Goal: Task Accomplishment & Management: Complete application form

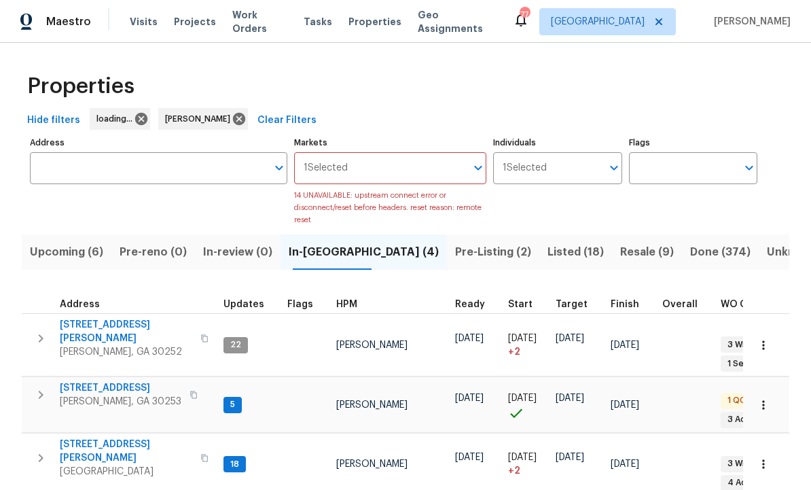
scroll to position [7, 0]
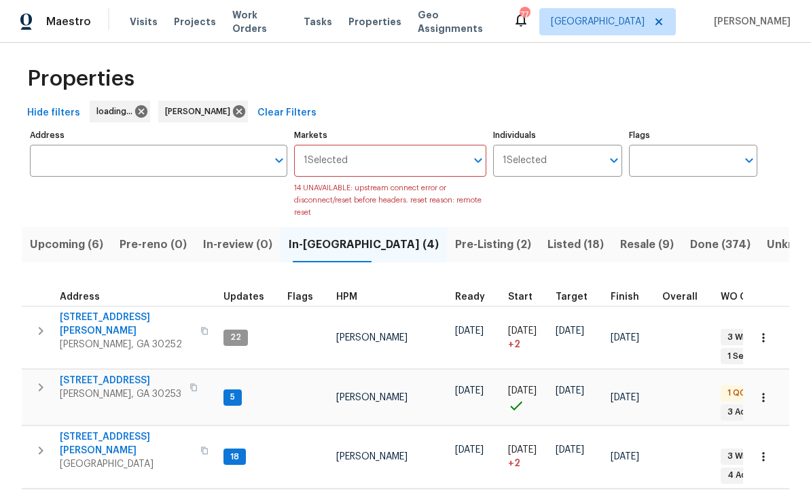
click at [548, 235] on span "Listed (18)" at bounding box center [576, 244] width 56 height 19
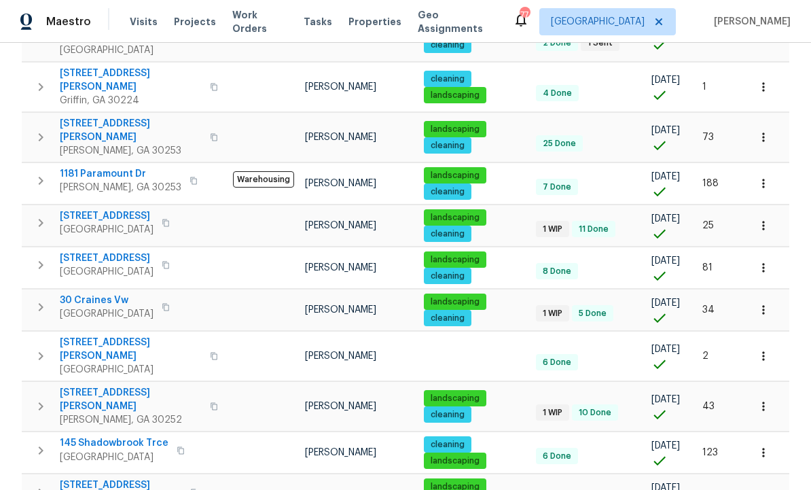
scroll to position [365, 0]
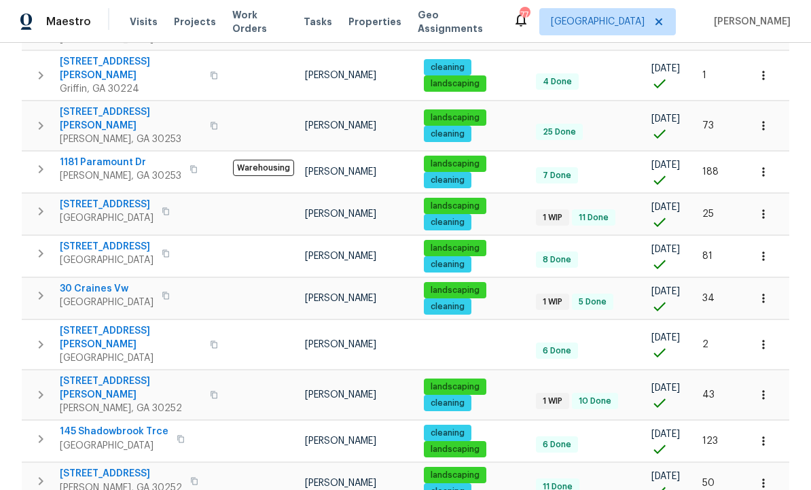
click at [105, 374] on span "124 Laura Ashlyn Ct" at bounding box center [131, 387] width 142 height 27
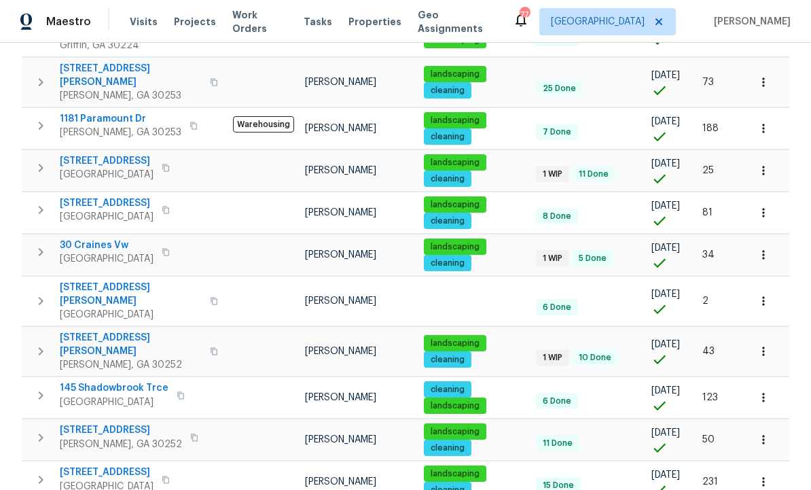
scroll to position [411, 0]
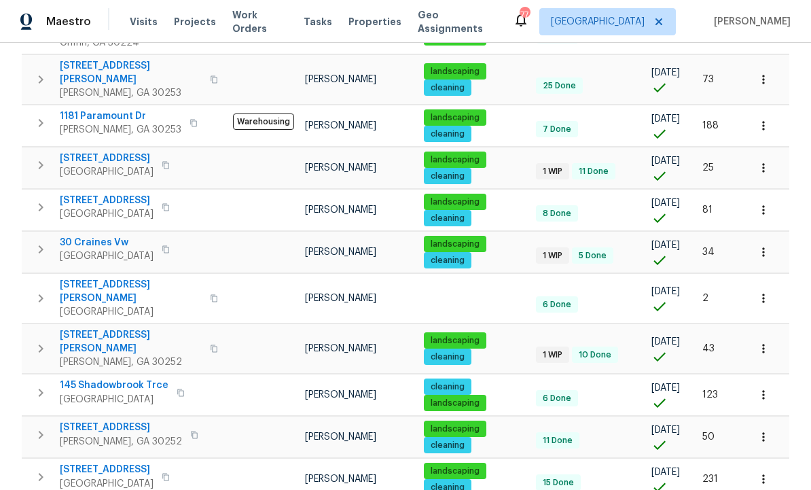
click at [97, 236] on span "30 Craines Vw" at bounding box center [107, 243] width 94 height 14
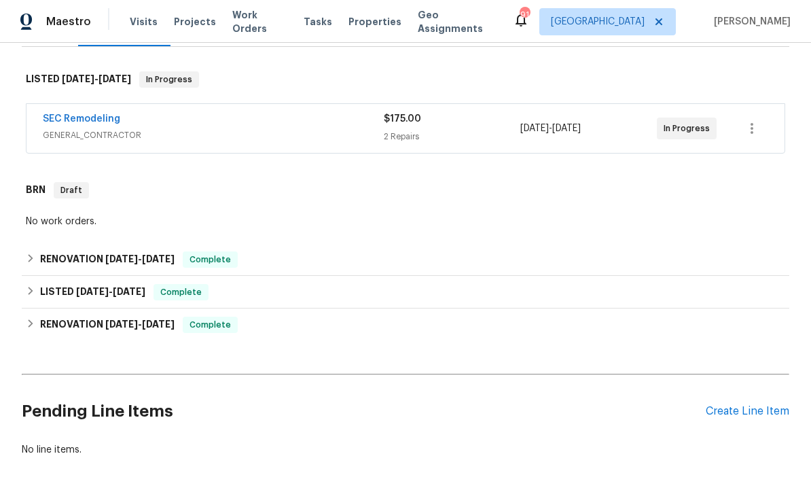
scroll to position [213, 0]
click at [80, 115] on link "SEC Remodeling" at bounding box center [81, 120] width 77 height 10
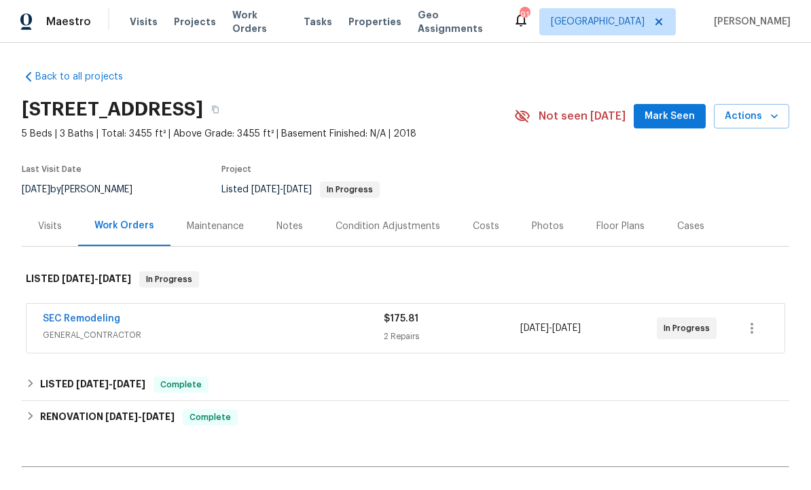
click at [104, 317] on link "SEC Remodeling" at bounding box center [81, 319] width 77 height 10
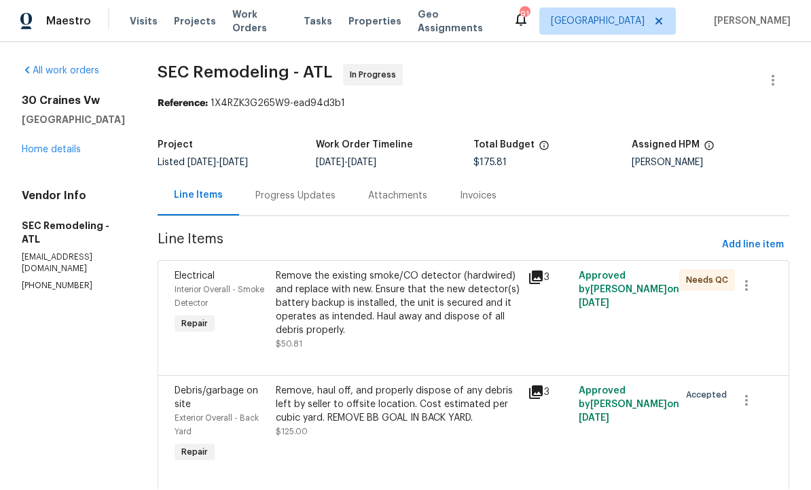
scroll to position [41, 0]
click at [410, 385] on div "Remove, haul off, and properly dispose of any debris left by seller to offsite …" at bounding box center [398, 405] width 245 height 41
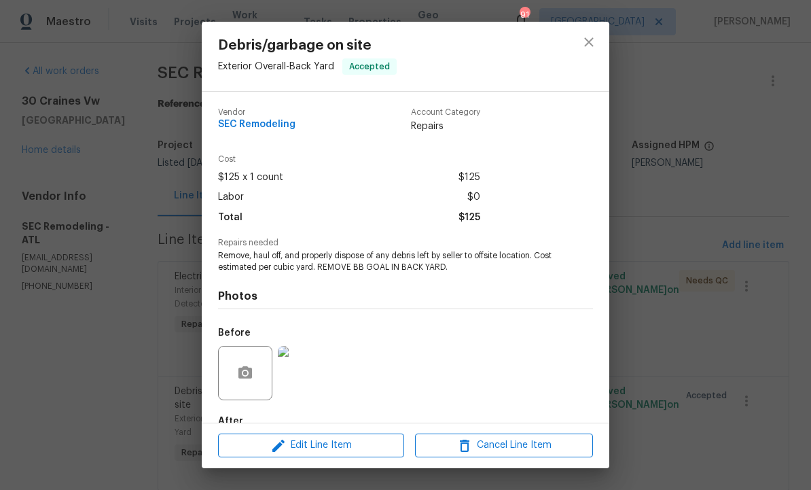
scroll to position [0, 0]
click at [595, 39] on icon "close" at bounding box center [589, 42] width 16 height 16
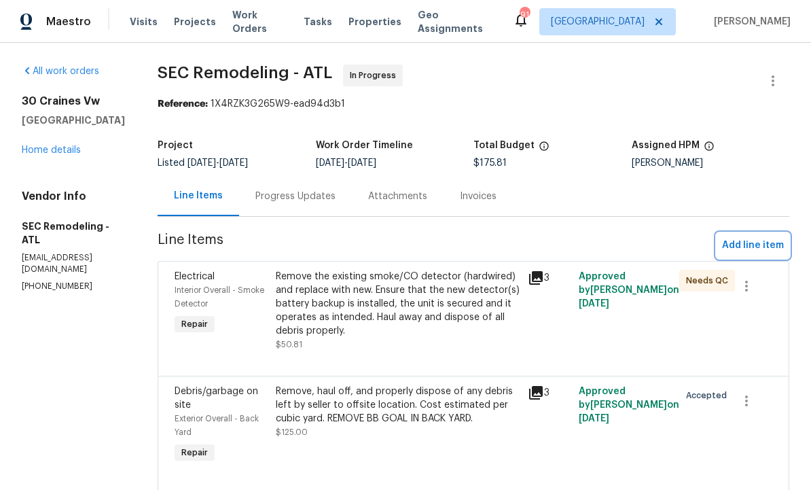
click at [752, 237] on span "Add line item" at bounding box center [753, 245] width 62 height 17
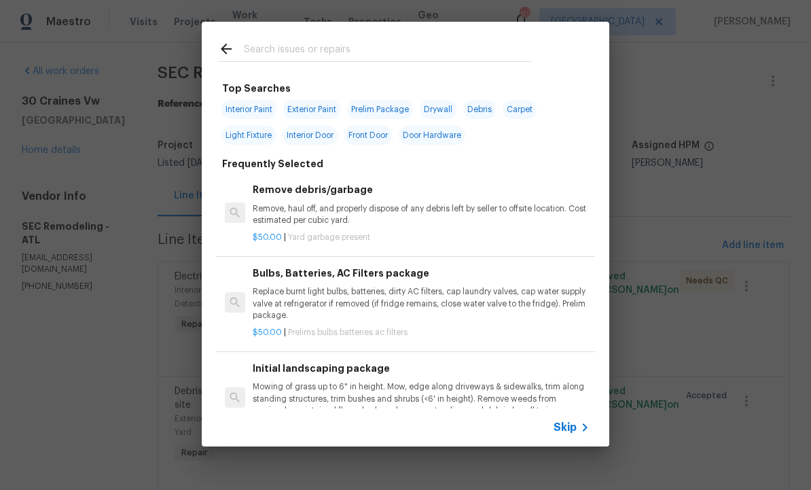
click at [315, 45] on input "text" at bounding box center [388, 51] width 288 height 20
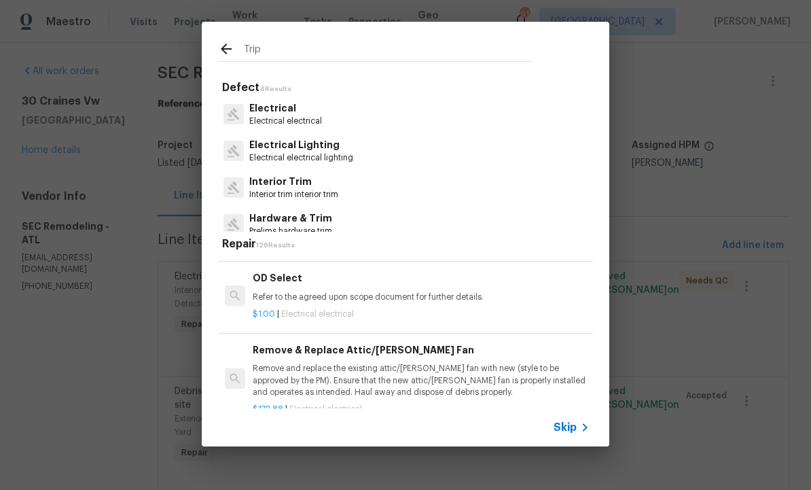
scroll to position [992, -1]
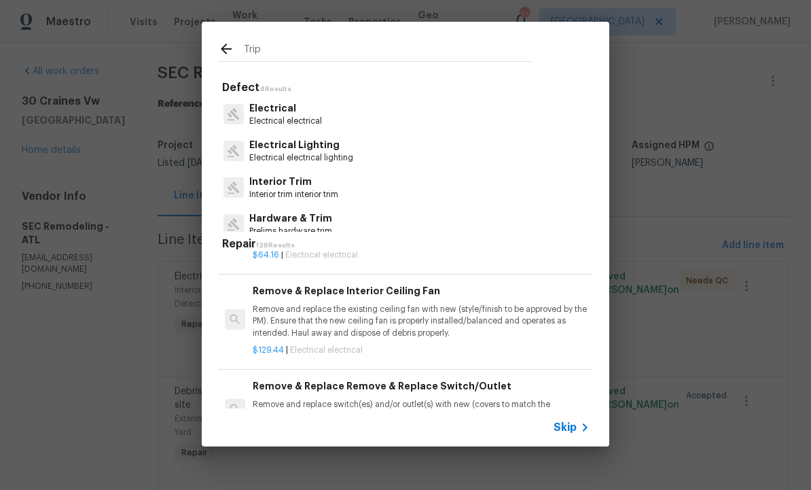
click at [338, 51] on input "Trip" at bounding box center [388, 51] width 288 height 20
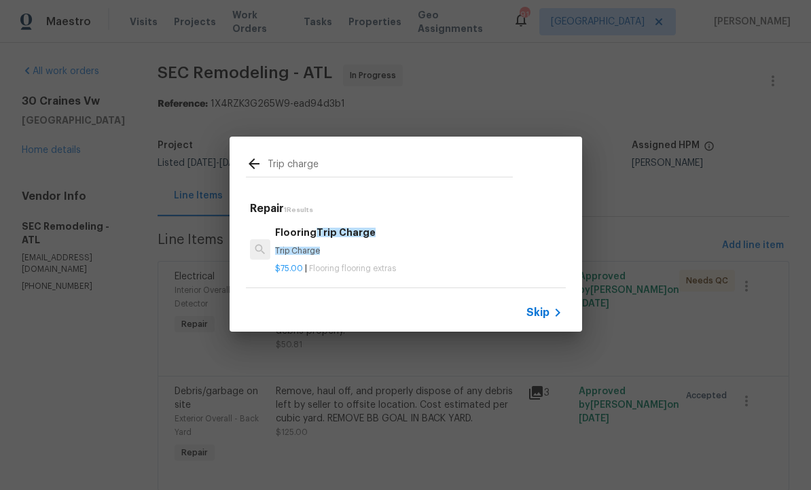
scroll to position [2, 0]
click at [294, 165] on input "Trip charge" at bounding box center [390, 166] width 245 height 20
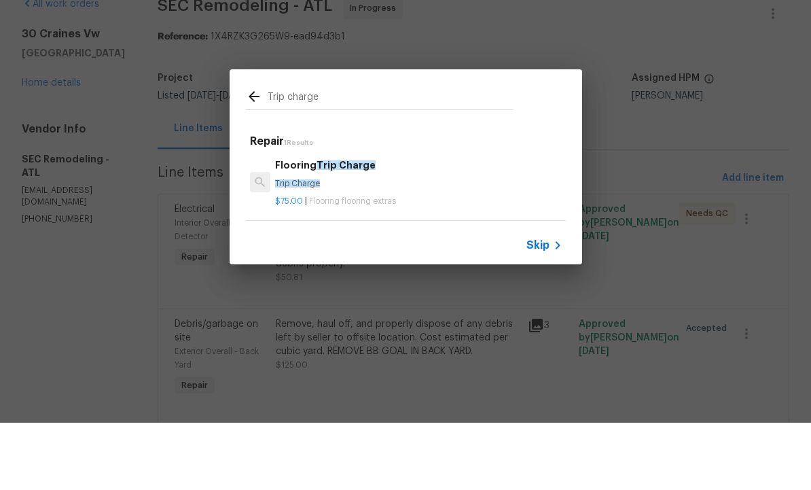
click at [354, 156] on input "Trip charge" at bounding box center [390, 166] width 245 height 20
type input "T"
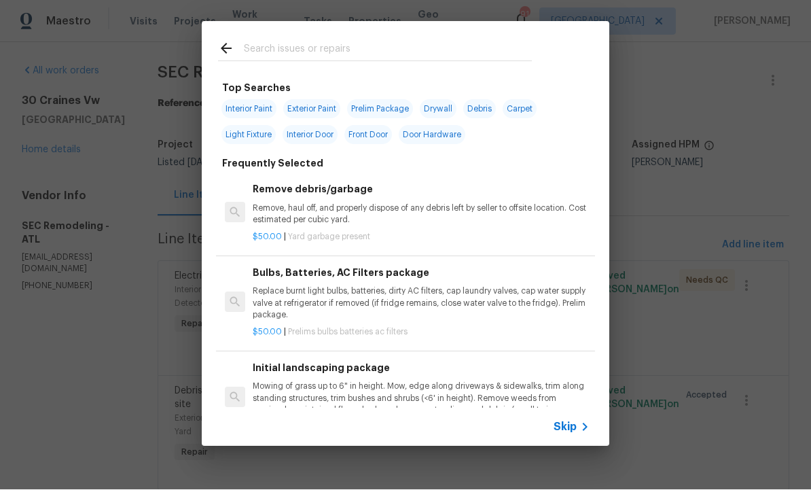
scroll to position [0, 0]
click at [322, 46] on input "text" at bounding box center [388, 51] width 288 height 20
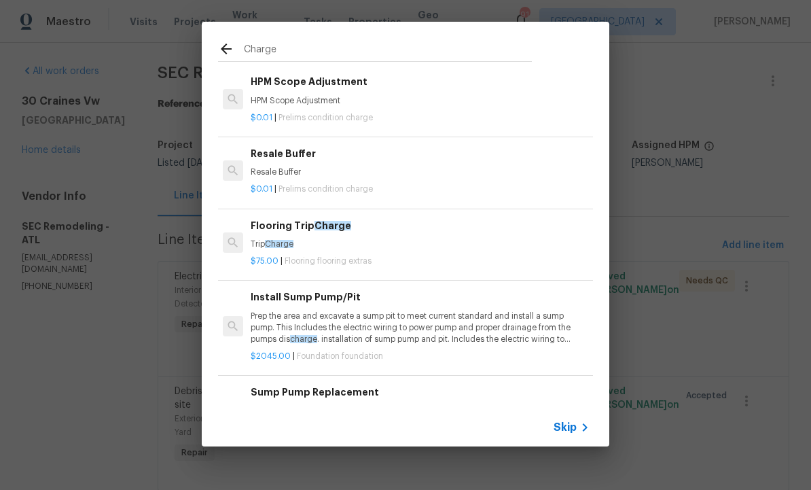
scroll to position [0, 2]
type input "Charge"
click at [229, 47] on icon at bounding box center [226, 49] width 16 height 16
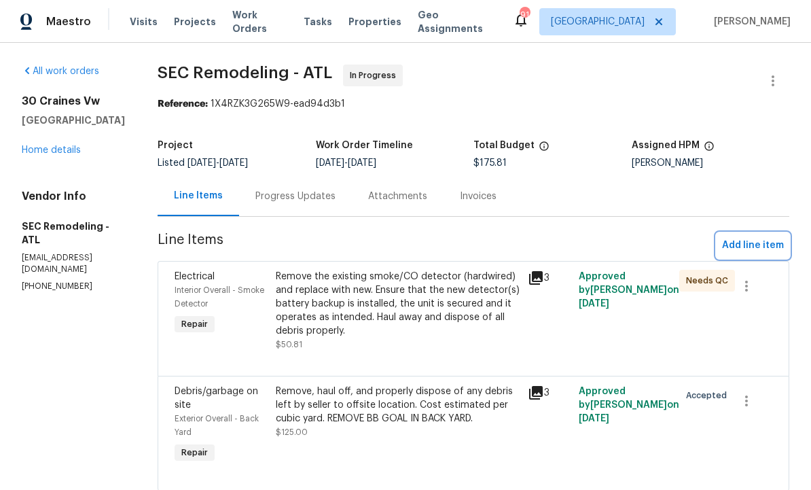
click at [746, 237] on span "Add line item" at bounding box center [753, 245] width 62 height 17
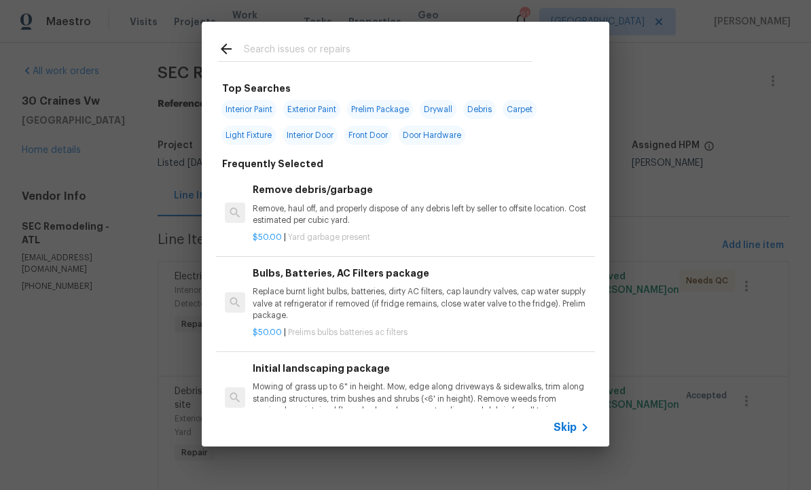
click at [303, 46] on input "text" at bounding box center [388, 51] width 288 height 20
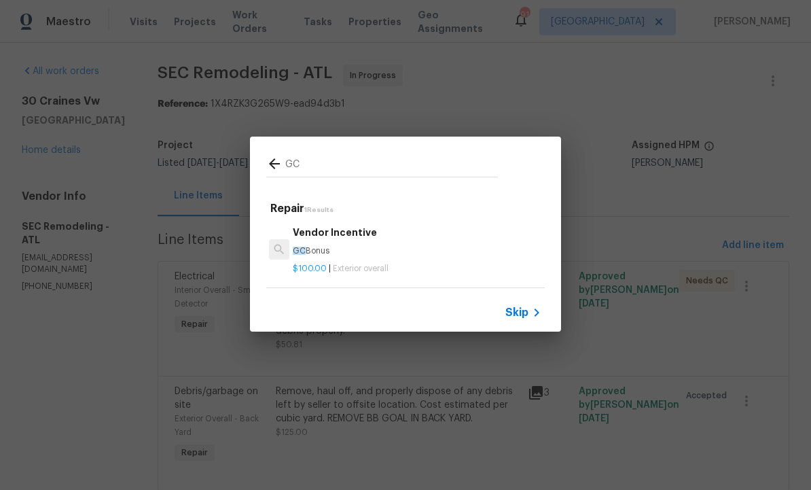
scroll to position [2, 0]
type input "GC"
click at [277, 161] on icon at bounding box center [274, 164] width 16 height 16
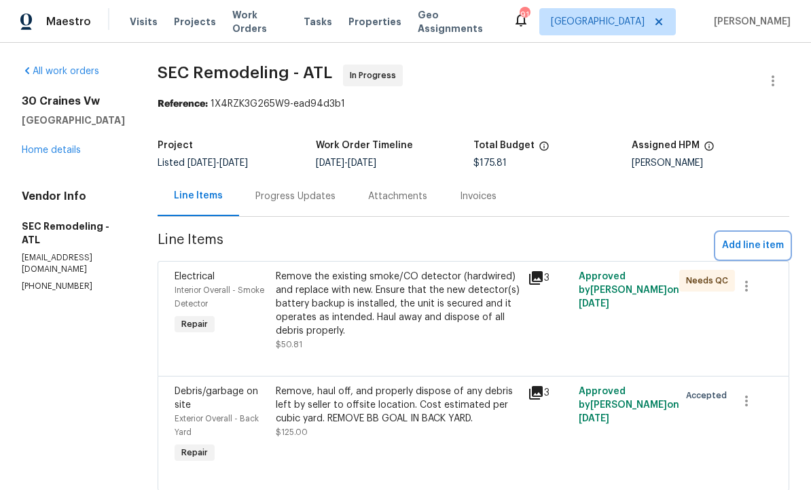
click at [748, 237] on span "Add line item" at bounding box center [753, 245] width 62 height 17
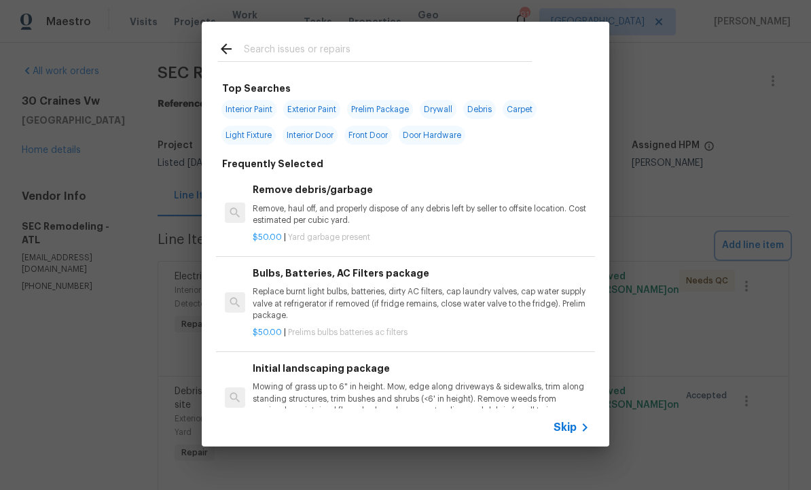
click at [667, 185] on div "Top Searches Interior Paint Exterior Paint Prelim Package Drywall Debris Carpet…" at bounding box center [405, 234] width 811 height 468
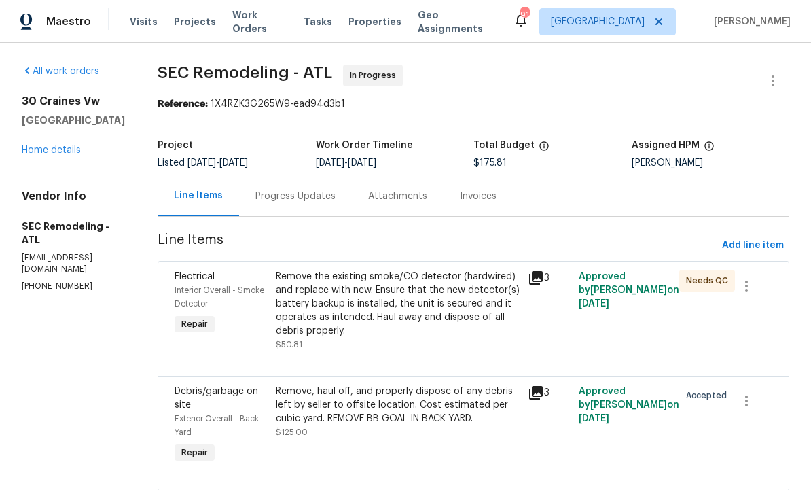
click at [442, 385] on div "Remove, haul off, and properly dispose of any debris left by seller to offsite …" at bounding box center [398, 405] width 245 height 41
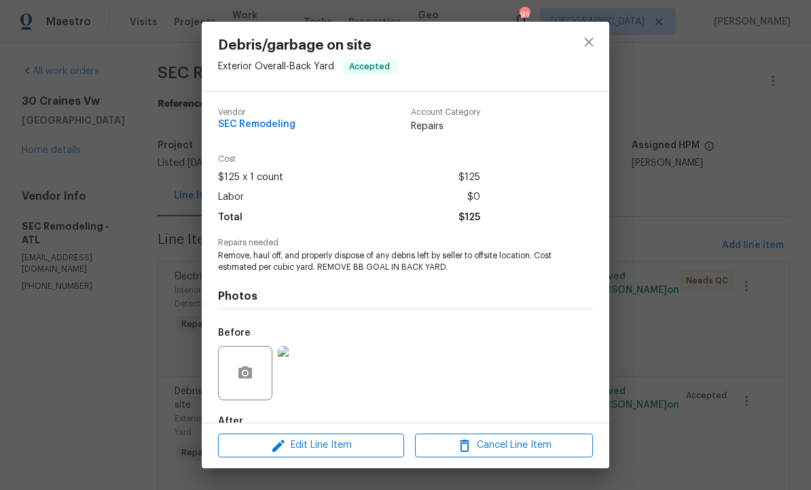
scroll to position [0, 0]
click at [591, 45] on icon "close" at bounding box center [589, 42] width 16 height 16
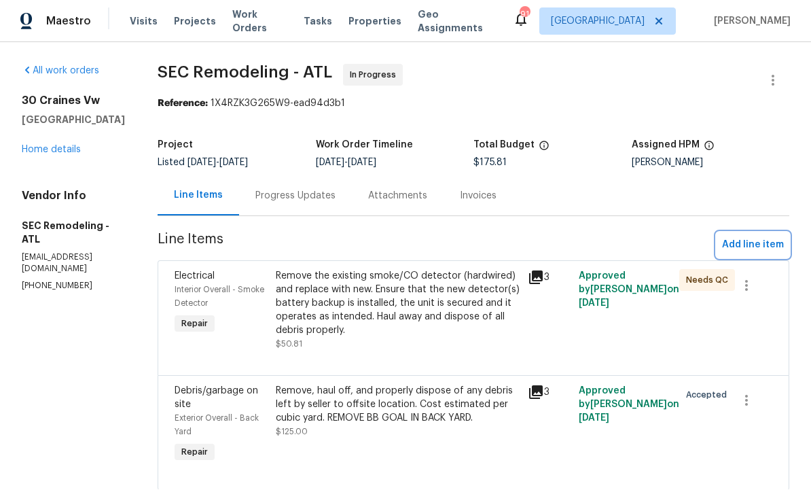
click at [754, 237] on span "Add line item" at bounding box center [753, 245] width 62 height 17
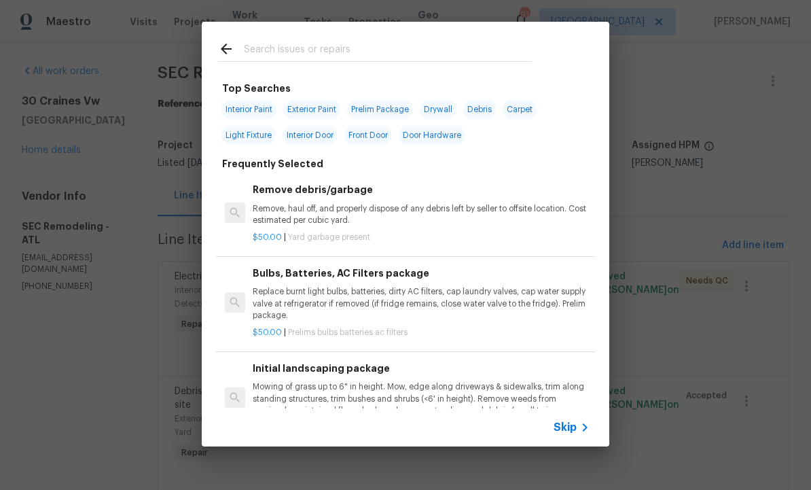
click at [296, 48] on input "text" at bounding box center [388, 51] width 288 height 20
type input "Exter"
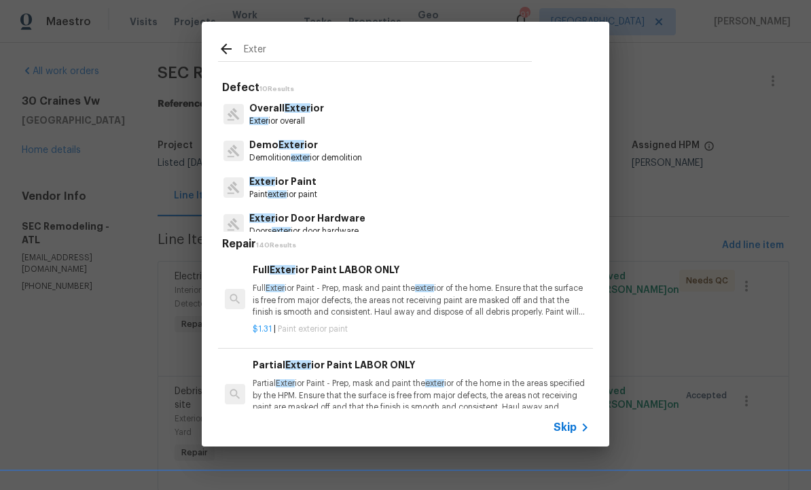
click at [292, 116] on p "Exter ior overall" at bounding box center [286, 122] width 75 height 12
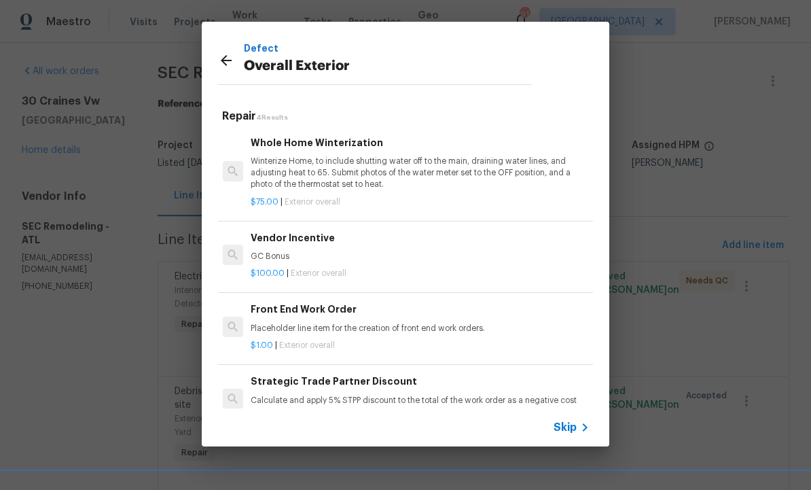
scroll to position [0, 2]
click at [230, 61] on icon at bounding box center [226, 60] width 16 height 16
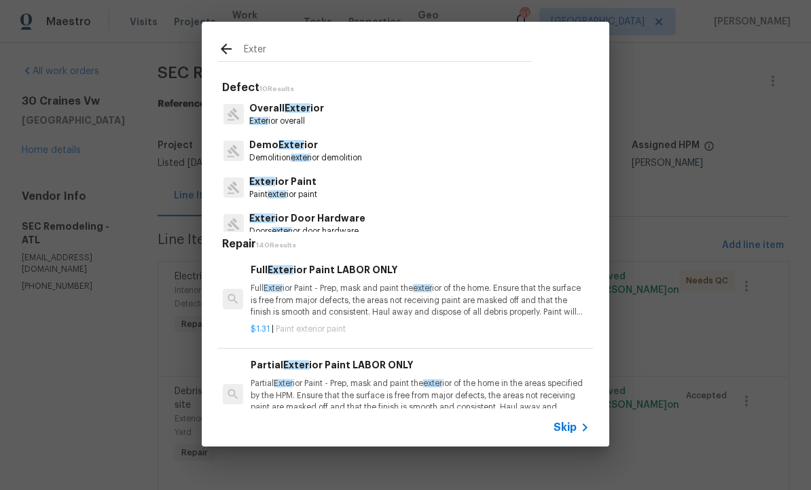
click at [275, 48] on input "Exter" at bounding box center [388, 51] width 288 height 20
type input "E"
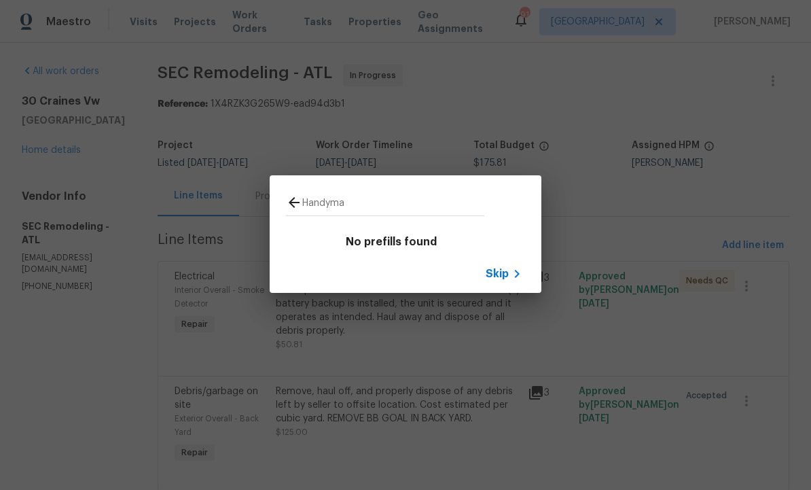
click at [382, 204] on input "Handyma" at bounding box center [393, 204] width 182 height 20
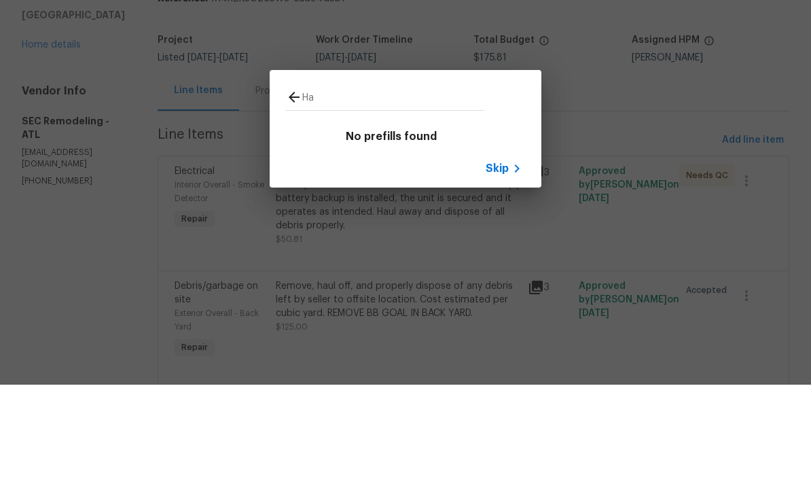
type input "H"
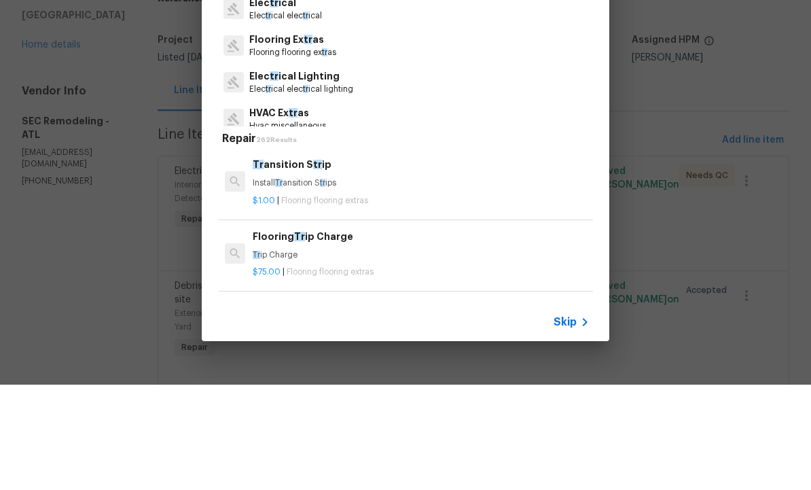
type input "Trip"
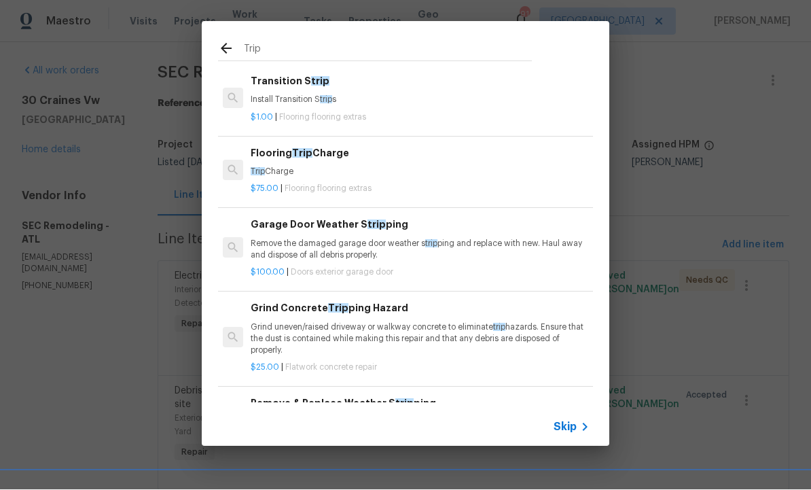
click at [310, 161] on div "Flooring Trip Charge Trip Charge" at bounding box center [419, 162] width 337 height 33
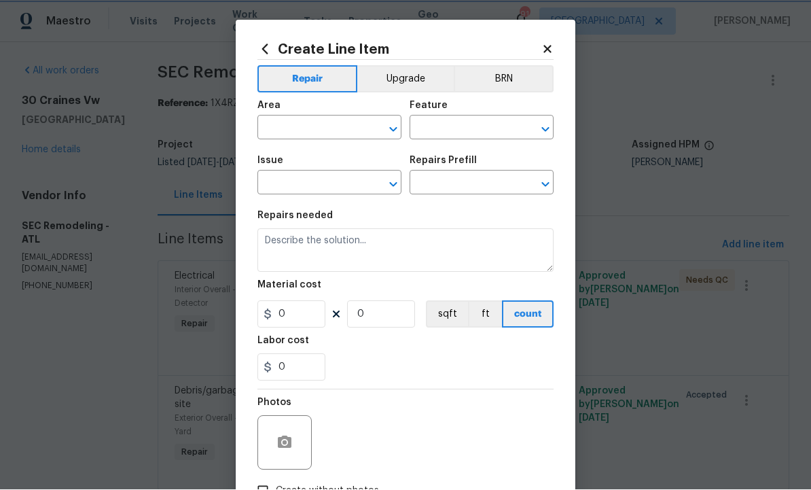
type input "Overall Flooring"
type input "Flooring Extras"
type textarea "Trip Charge"
type input "1"
type input "Flooring Trip Charge $75.00"
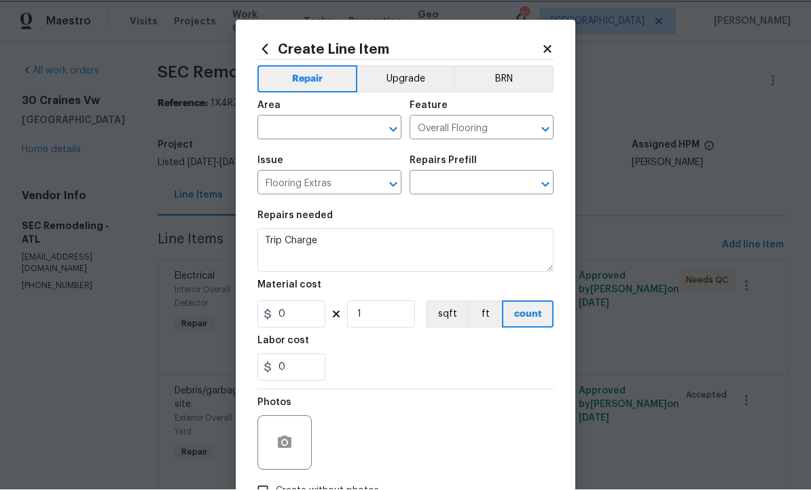
type input "75"
click at [528, 135] on icon "Clear" at bounding box center [528, 130] width 14 height 14
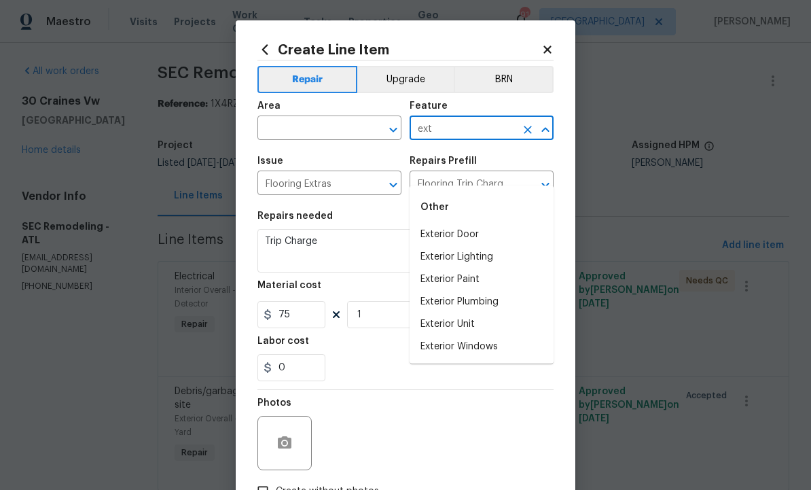
type input "exte"
click at [523, 133] on icon "Clear" at bounding box center [528, 130] width 14 height 14
click at [331, 127] on input "text" at bounding box center [311, 129] width 106 height 21
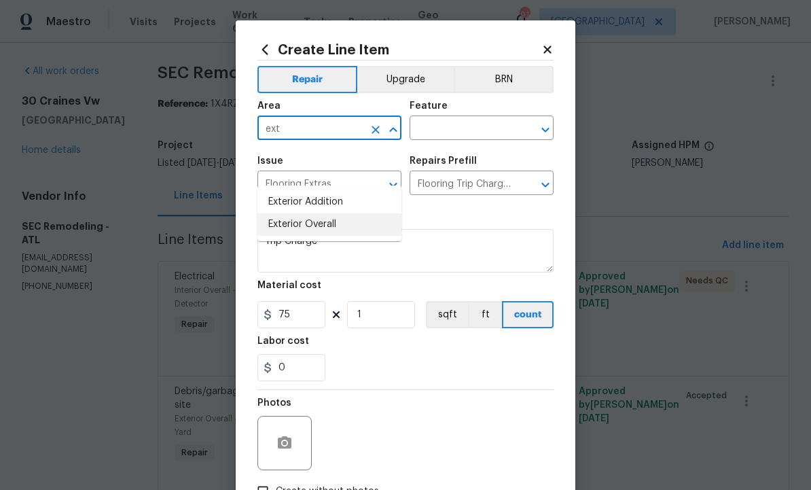
click at [330, 213] on li "Exterior Overall" at bounding box center [330, 224] width 144 height 22
type input "Exterior Overall"
click at [458, 133] on input "text" at bounding box center [463, 129] width 106 height 21
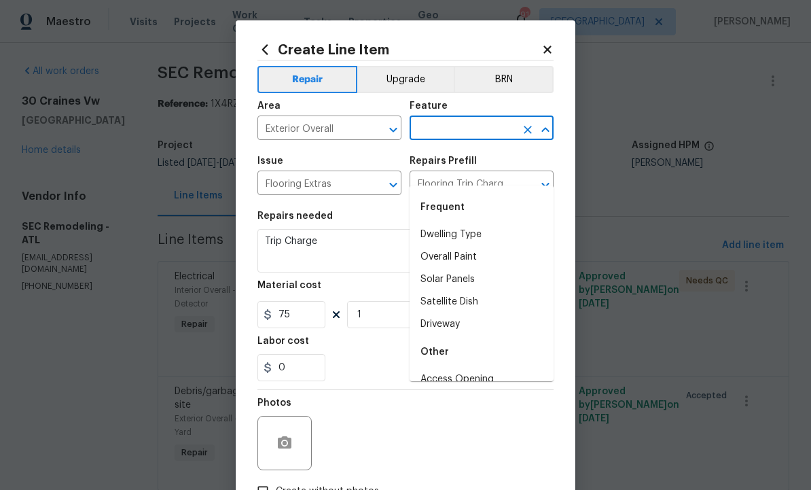
type input "n"
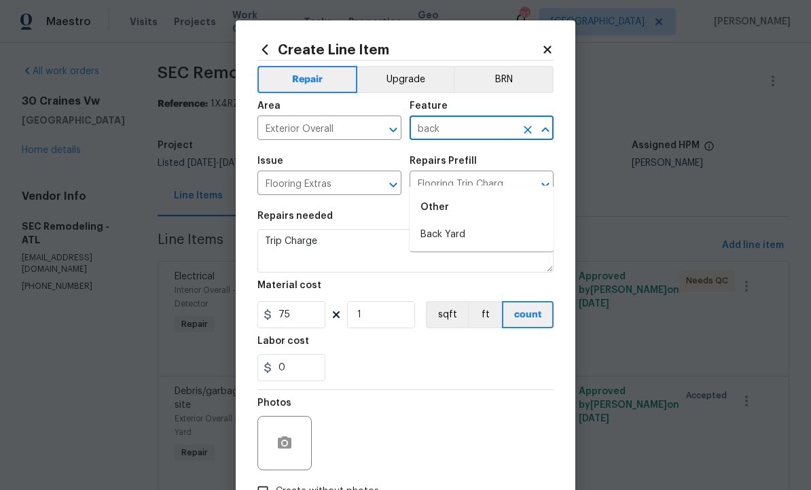
click at [464, 224] on li "Back Yard" at bounding box center [482, 235] width 144 height 22
type input "Back Yard"
click at [370, 190] on icon "Clear" at bounding box center [376, 185] width 14 height 14
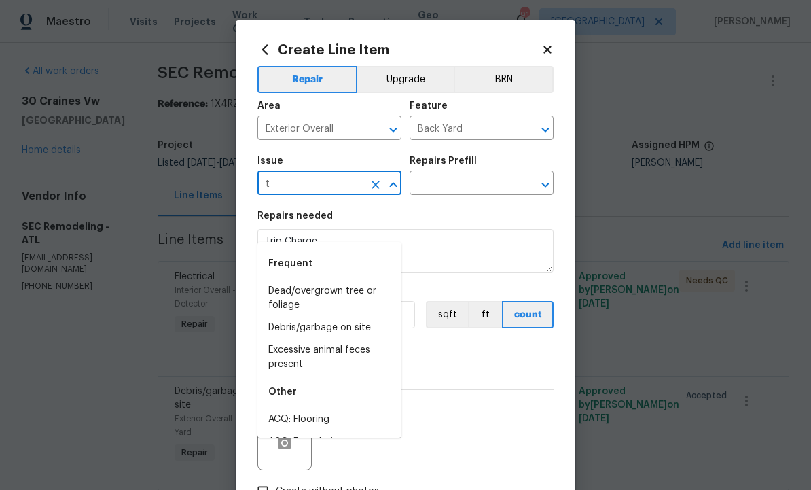
click at [352, 317] on li "Debris/garbage on site" at bounding box center [330, 328] width 144 height 22
type input "Debris/garbage on site"
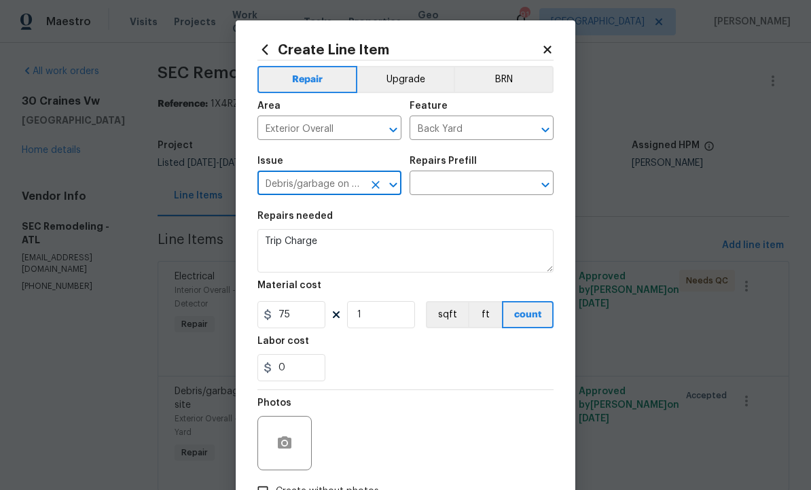
click at [465, 195] on input "text" at bounding box center [463, 184] width 106 height 21
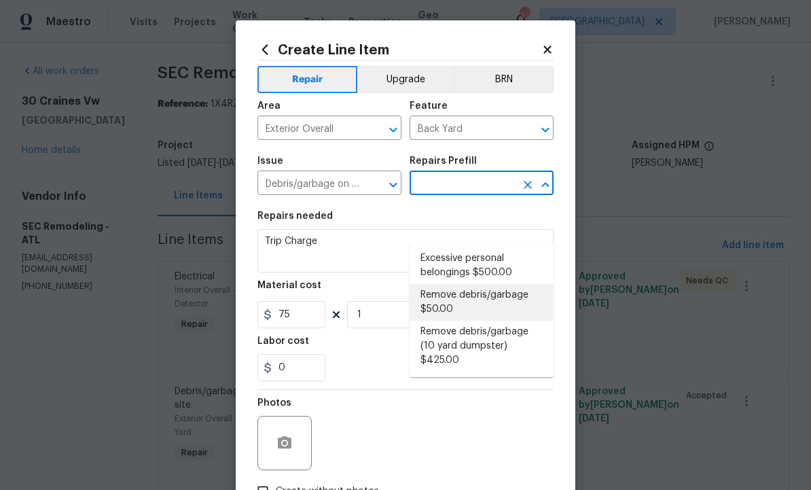
click at [468, 284] on li "Remove debris/garbage $50.00" at bounding box center [482, 302] width 144 height 37
type input "Remove debris/garbage $50.00"
type textarea "Remove, haul off, and properly dispose of any debris left by seller to offsite …"
type input "50"
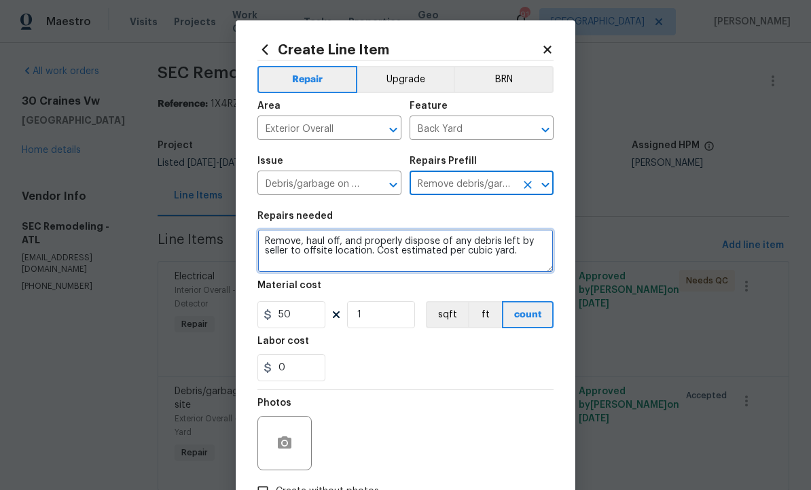
click at [527, 256] on textarea "Remove, haul off, and properly dispose of any debris left by seller to offsite …" at bounding box center [406, 250] width 296 height 43
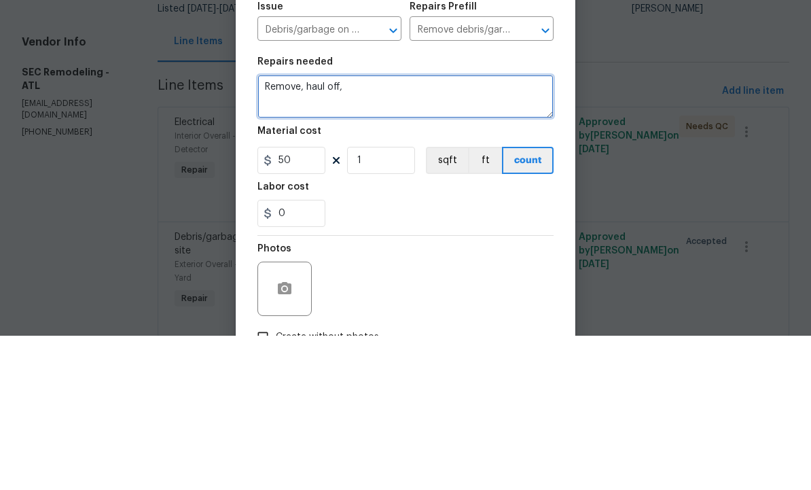
type textarea "Remove,"
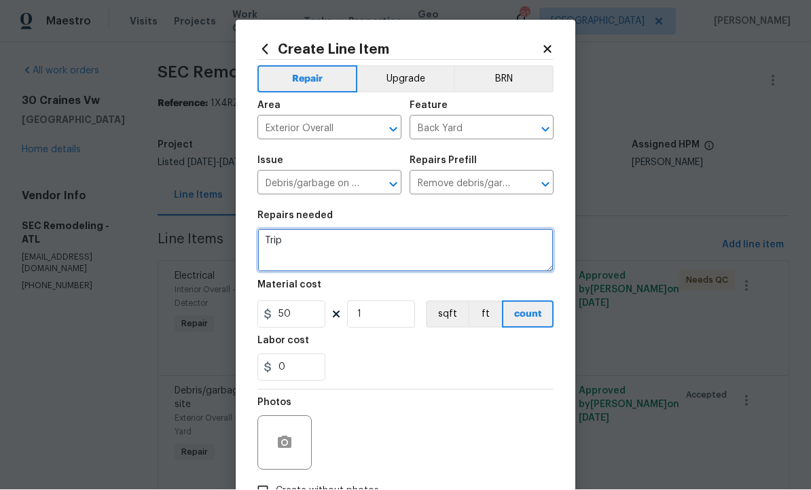
click at [337, 245] on textarea "Trip" at bounding box center [406, 250] width 296 height 43
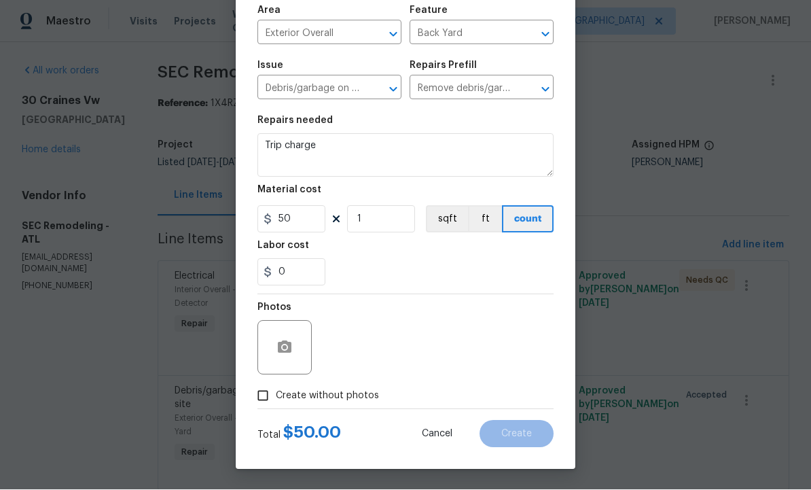
scroll to position [98, 0]
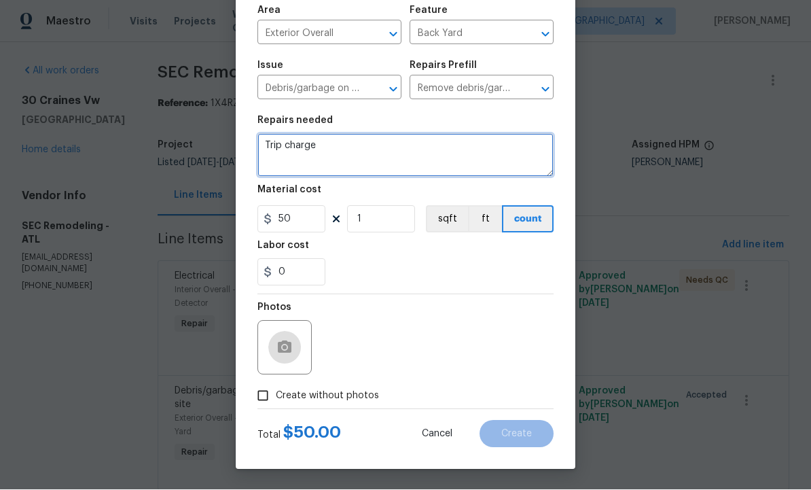
type textarea "Trip charge"
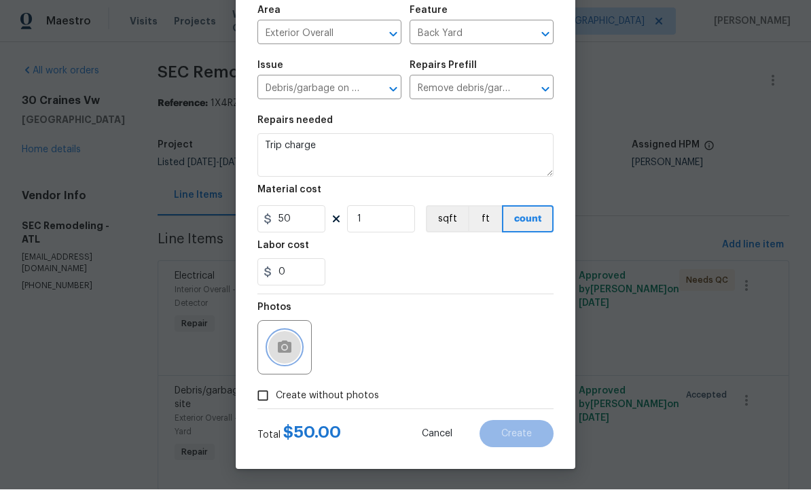
click at [285, 345] on icon "button" at bounding box center [285, 348] width 16 height 16
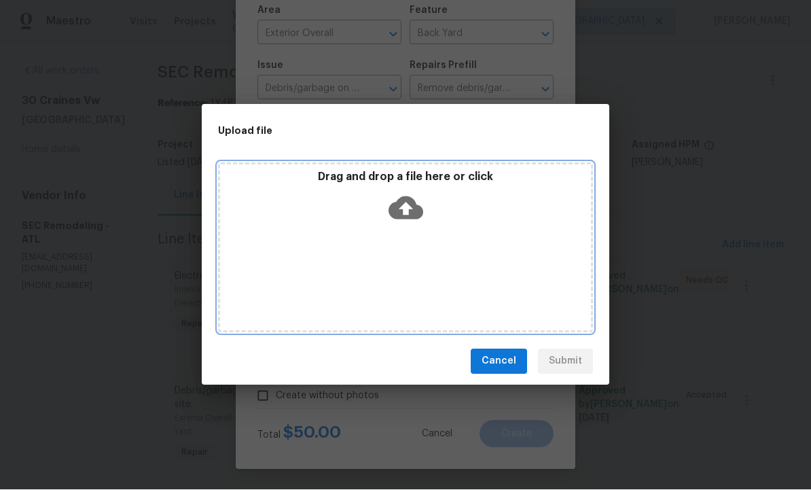
click at [401, 210] on icon at bounding box center [406, 207] width 35 height 23
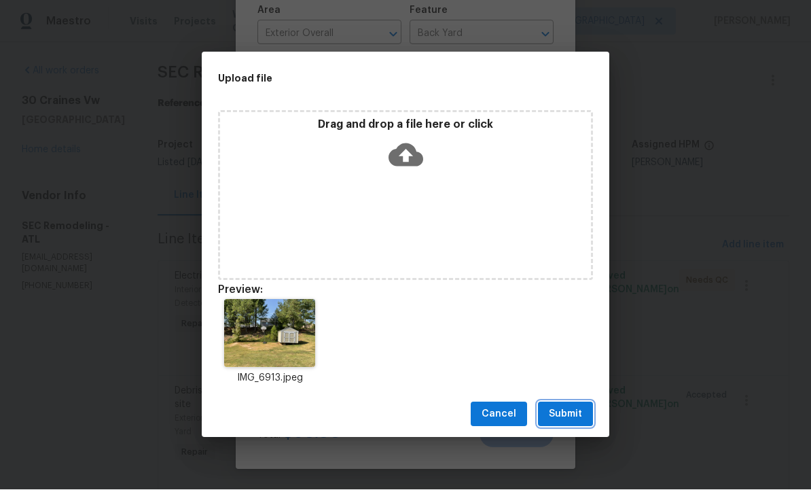
click at [572, 414] on span "Submit" at bounding box center [565, 414] width 33 height 17
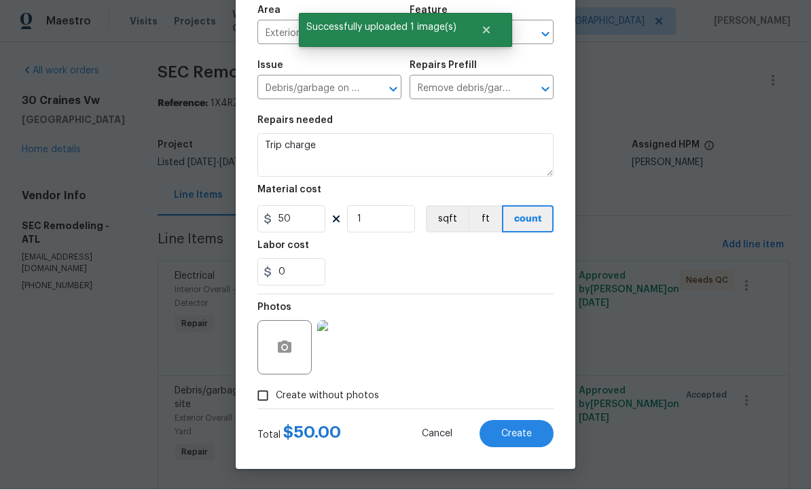
click at [517, 429] on span "Create" at bounding box center [517, 434] width 31 height 10
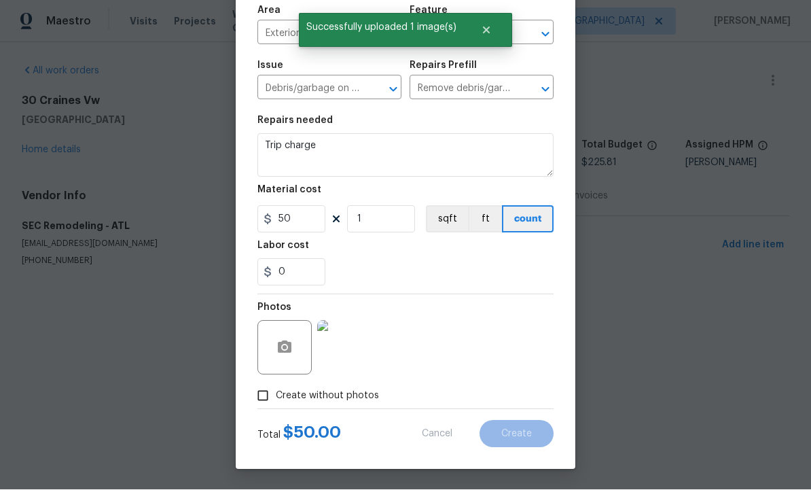
type input "0"
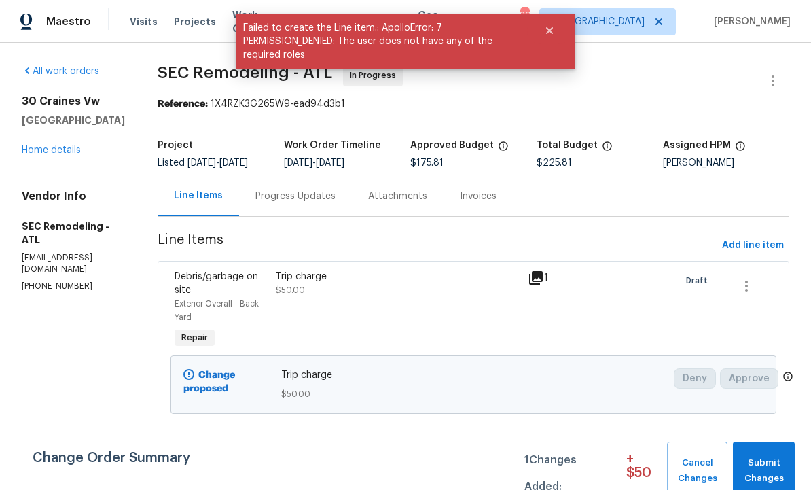
click at [591, 352] on div at bounding box center [625, 311] width 101 height 90
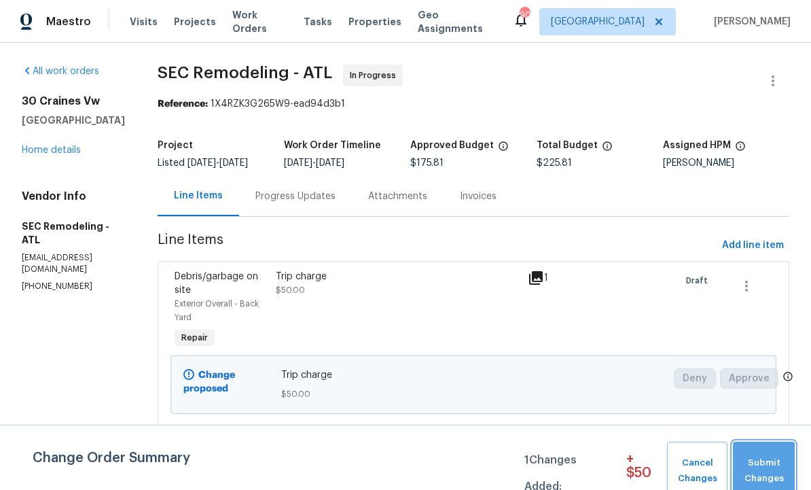
click at [770, 470] on span "Submit Changes" at bounding box center [764, 470] width 48 height 31
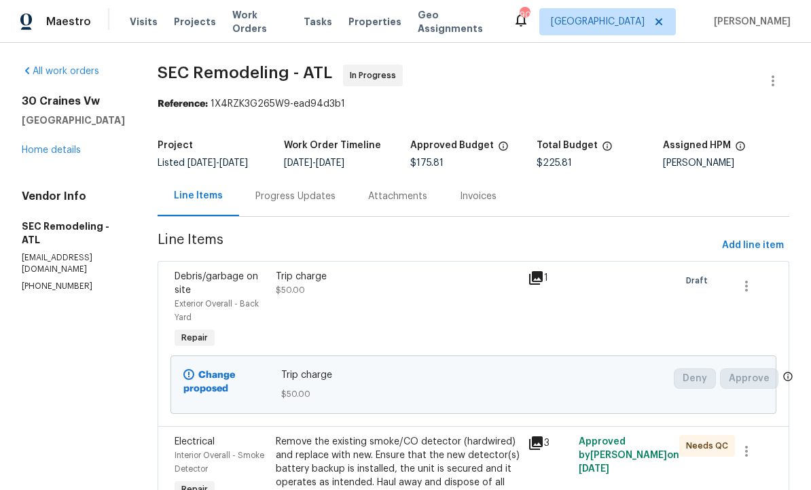
scroll to position [0, 0]
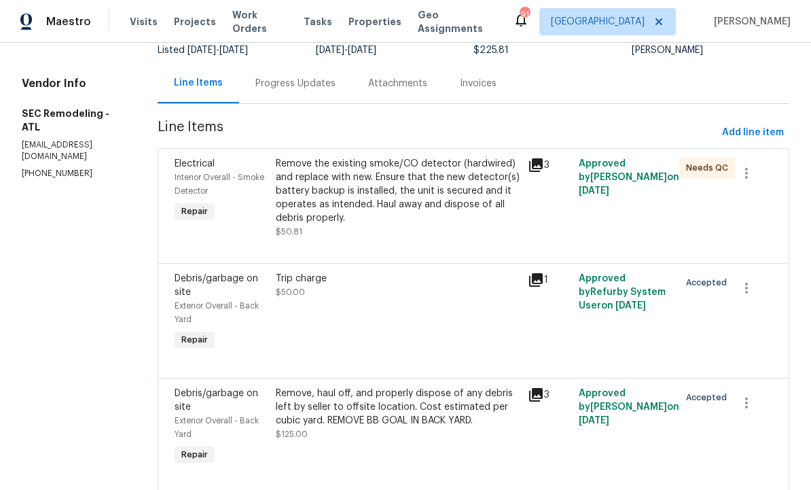
scroll to position [112, 0]
